Goal: Find specific page/section: Find specific page/section

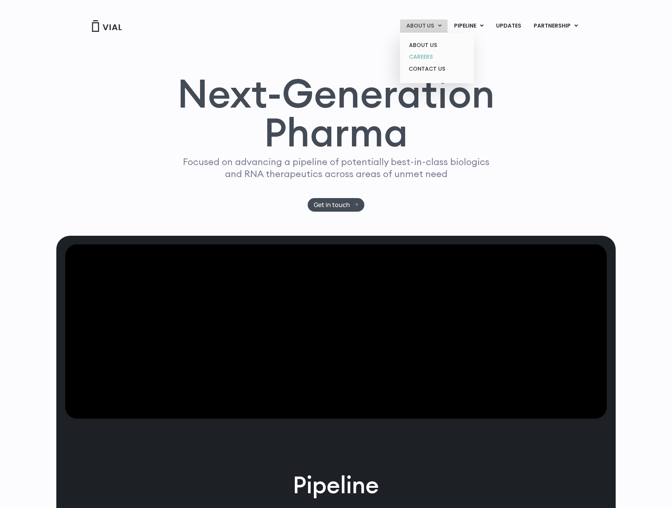
click at [429, 57] on link "CAREERS" at bounding box center [437, 57] width 68 height 12
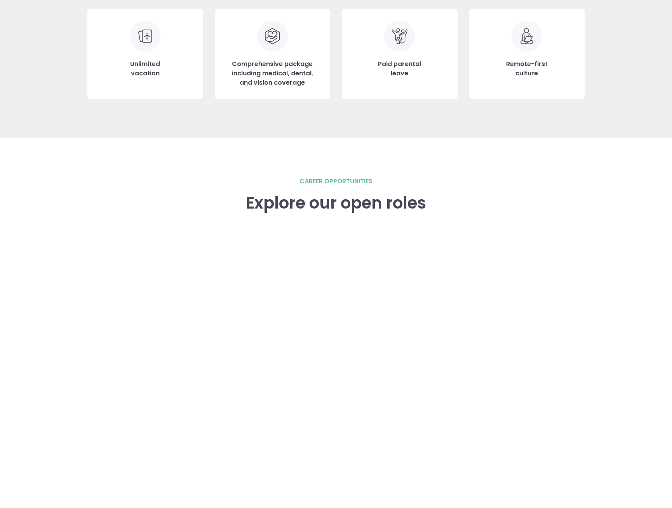
scroll to position [1015, 0]
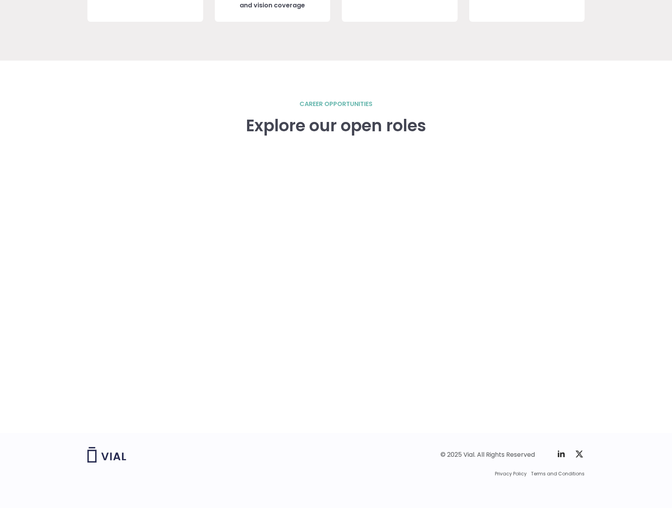
click at [365, 128] on h3 "Explore our open roles" at bounding box center [336, 126] width 180 height 19
